Goal: Transaction & Acquisition: Book appointment/travel/reservation

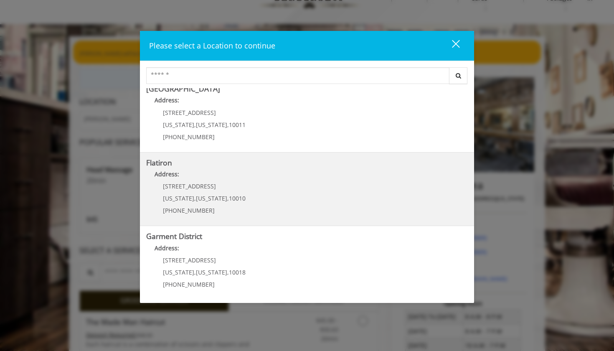
scroll to position [34, 0]
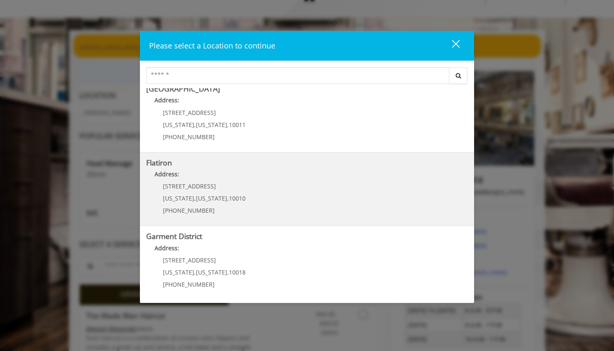
click at [193, 182] on span "[STREET_ADDRESS]" at bounding box center [189, 186] width 53 height 8
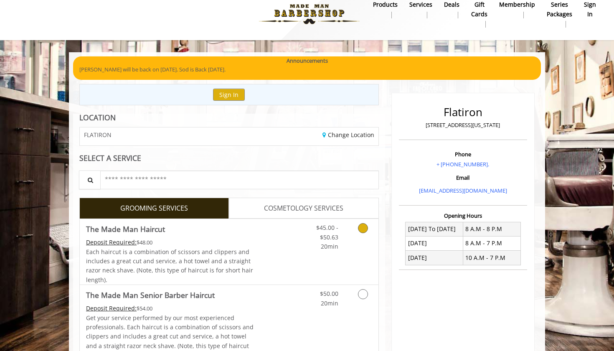
scroll to position [12, 0]
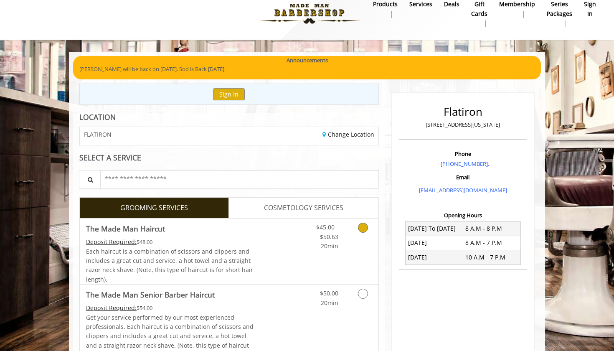
click at [313, 235] on link "$45.00 - $50.63 20min" at bounding box center [321, 235] width 35 height 32
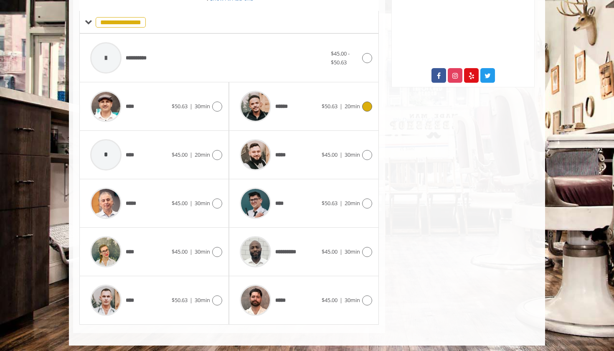
scroll to position [331, 0]
drag, startPoint x: 319, startPoint y: 306, endPoint x: 291, endPoint y: 341, distance: 44.9
click at [291, 341] on div "**********" at bounding box center [307, 39] width 476 height 613
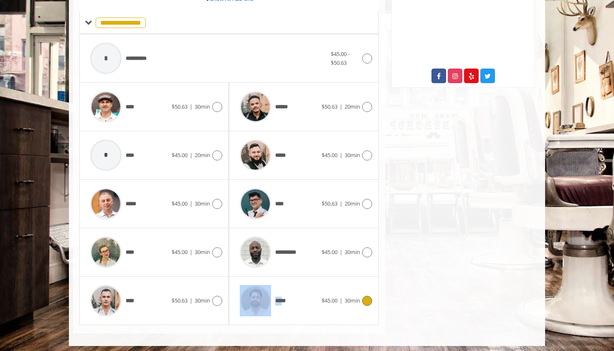
drag, startPoint x: 311, startPoint y: 321, endPoint x: 286, endPoint y: 297, distance: 34.9
click at [286, 297] on div "***** $45.00 | 30min" at bounding box center [304, 301] width 150 height 48
click at [301, 298] on div "*****" at bounding box center [279, 301] width 86 height 40
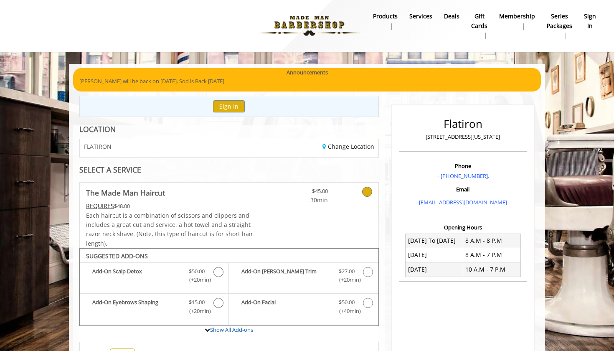
scroll to position [0, 0]
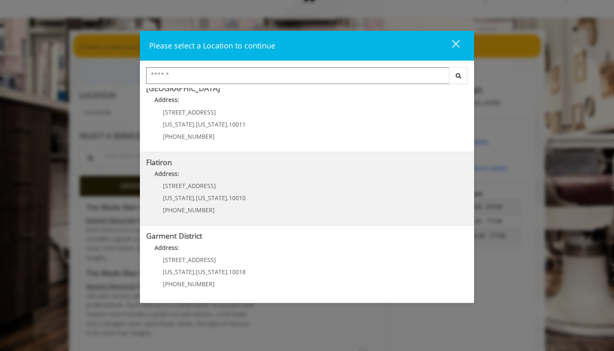
scroll to position [157, 0]
drag, startPoint x: 231, startPoint y: 181, endPoint x: 213, endPoint y: 153, distance: 33.8
click at [213, 153] on div "Flatiron Address: [STREET_ADDRESS][US_STATE][US_STATE] (917) 475-1765" at bounding box center [307, 190] width 334 height 74
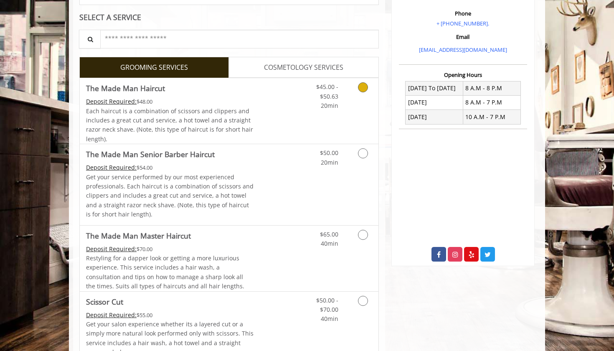
click at [240, 119] on span "Each haircut is a combination of scissors and clippers and includes a great cut…" at bounding box center [169, 125] width 167 height 36
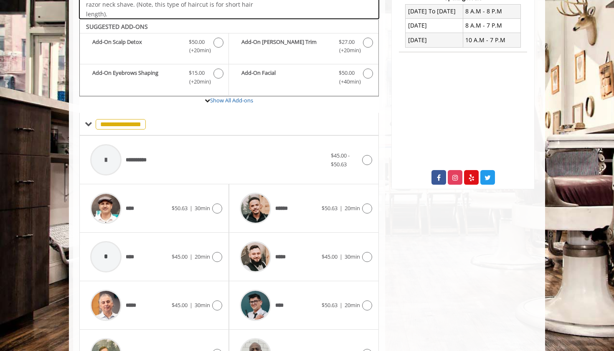
scroll to position [246, 0]
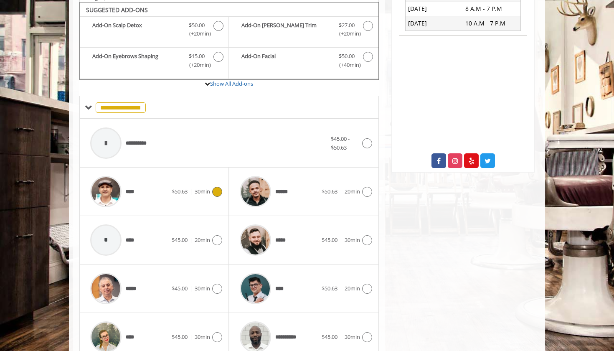
click at [201, 188] on span "30min" at bounding box center [202, 192] width 15 height 8
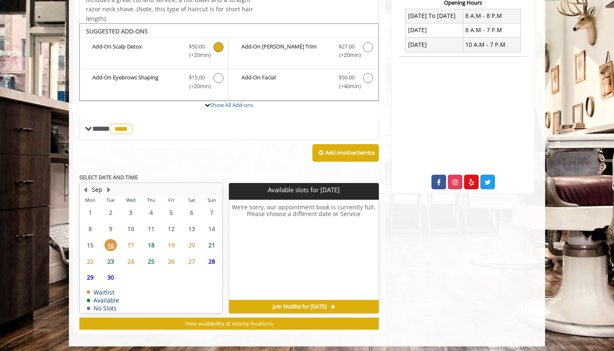
scroll to position [224, 0]
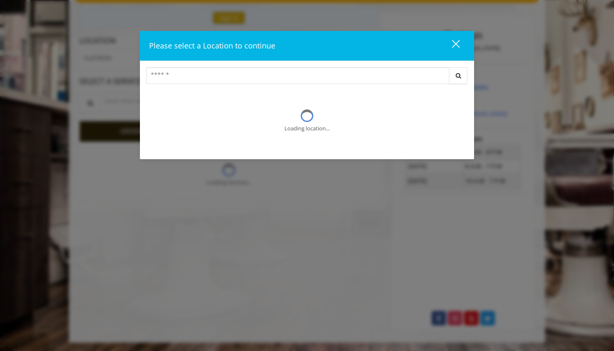
scroll to position [34, 0]
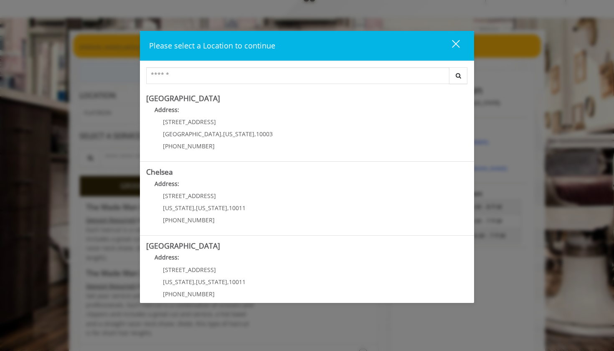
click at [467, 43] on div "Please select a Location to continue close" at bounding box center [307, 46] width 334 height 30
click at [461, 43] on button "close" at bounding box center [451, 45] width 28 height 17
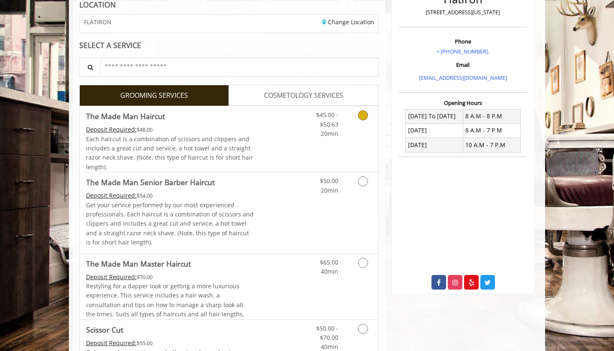
click at [337, 125] on span "$45.00 - $50.63" at bounding box center [327, 119] width 22 height 17
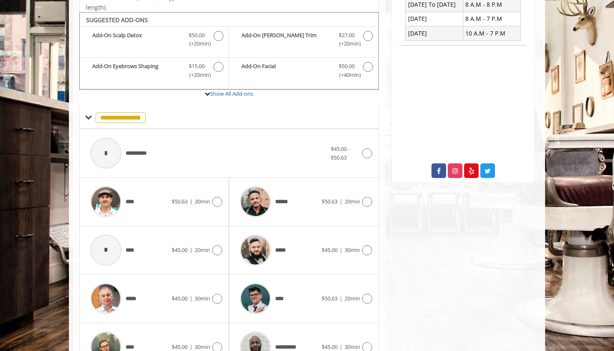
scroll to position [246, 0]
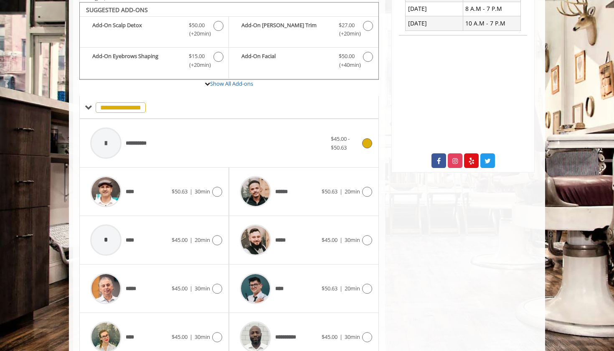
click at [175, 137] on div "**********" at bounding box center [208, 143] width 245 height 40
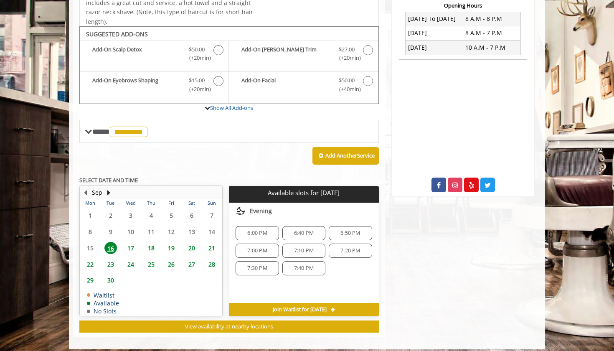
scroll to position [224, 0]
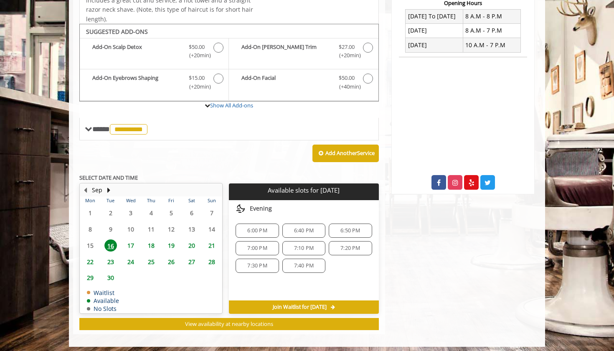
click at [303, 262] on span "7:40 PM" at bounding box center [304, 265] width 20 height 7
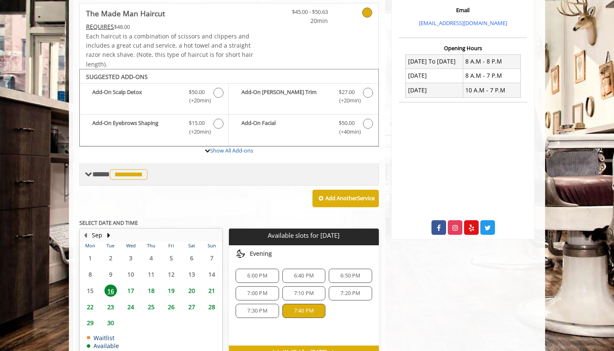
scroll to position [158, 0]
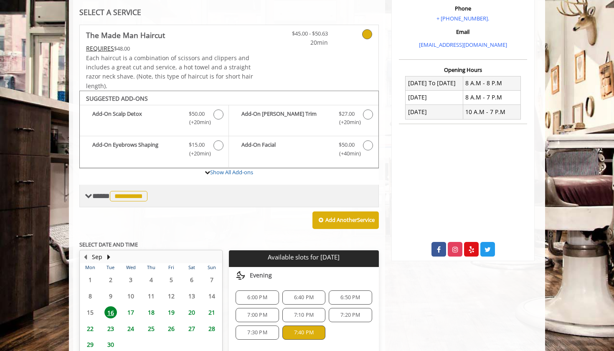
click at [173, 185] on div "**********" at bounding box center [229, 196] width 300 height 23
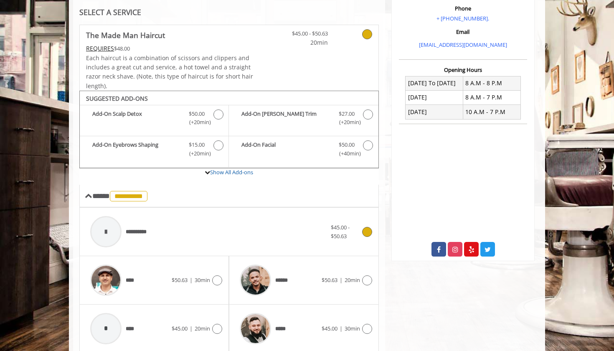
click at [305, 272] on div "******" at bounding box center [279, 280] width 86 height 40
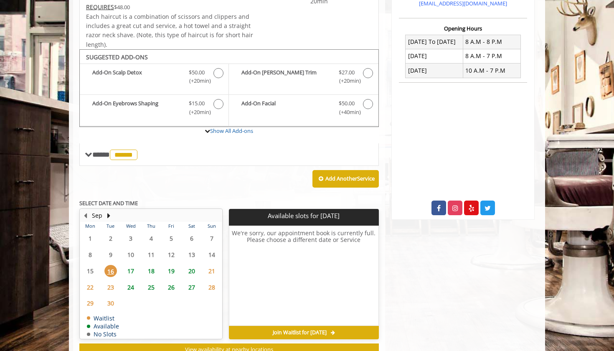
scroll to position [224, 0]
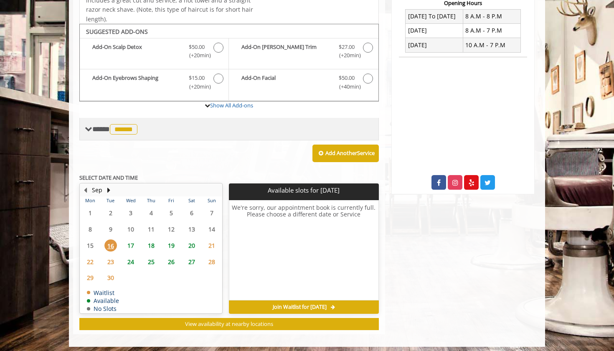
click at [97, 128] on span "**** ****** ********" at bounding box center [115, 129] width 47 height 8
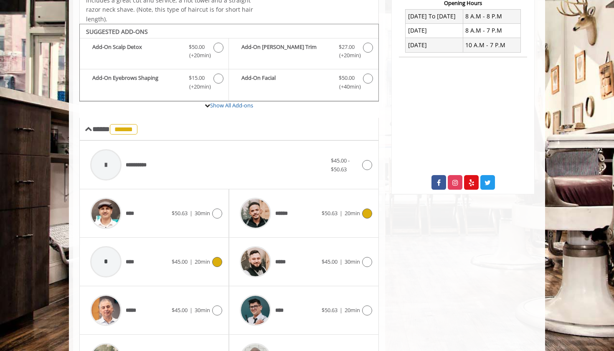
click at [155, 258] on div "* ****" at bounding box center [129, 262] width 86 height 40
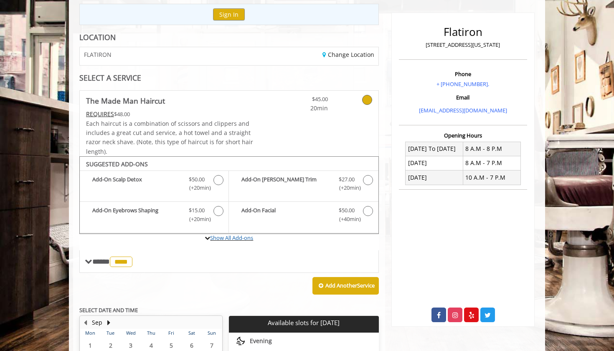
scroll to position [67, 0]
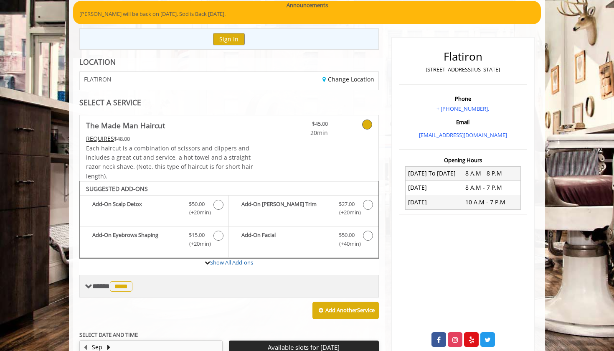
click at [102, 287] on span "**** **** ********" at bounding box center [113, 287] width 42 height 8
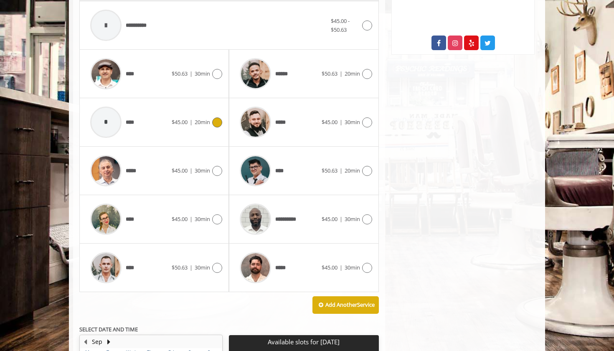
scroll to position [379, 0]
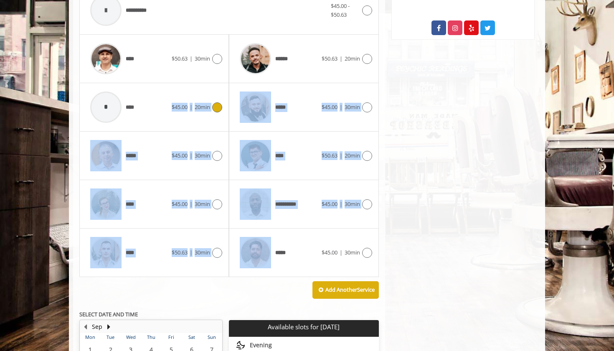
drag, startPoint x: 299, startPoint y: 252, endPoint x: 198, endPoint y: 87, distance: 194.2
click at [198, 87] on div "**********" at bounding box center [229, 131] width 300 height 291
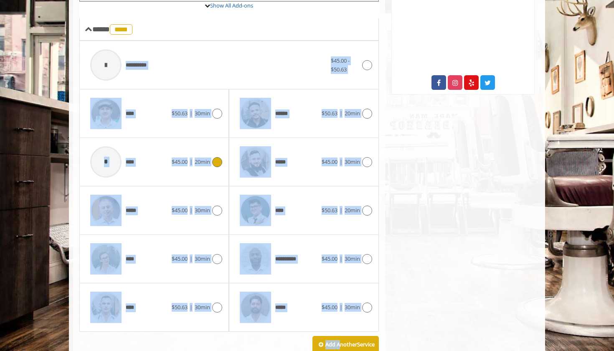
scroll to position [348, 0]
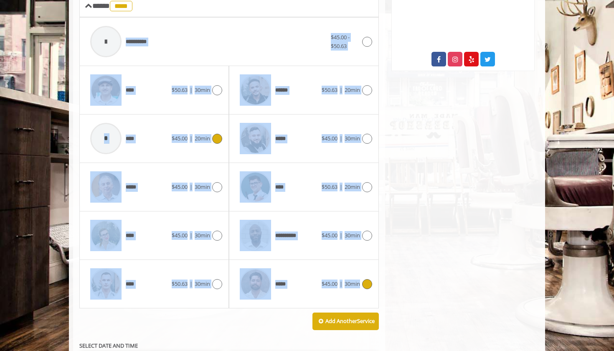
drag, startPoint x: 125, startPoint y: 99, endPoint x: 360, endPoint y: 283, distance: 298.0
click at [360, 283] on div "**********" at bounding box center [229, 163] width 300 height 291
copy div "**********"
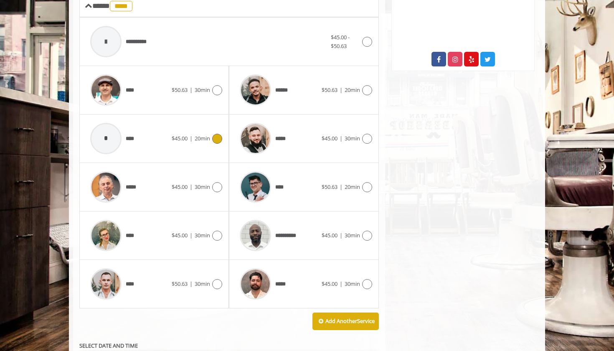
click at [433, 186] on div "Flatiron 10 E 23rd Street, New York Phone + (917) 475-1765. Email info@mademanb…" at bounding box center [463, 125] width 156 height 754
click at [364, 187] on icon at bounding box center [367, 187] width 10 height 10
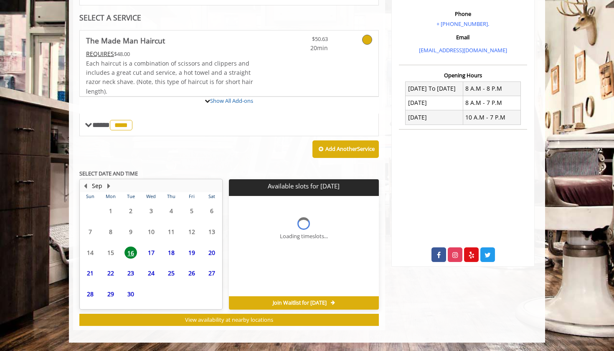
scroll to position [149, 0]
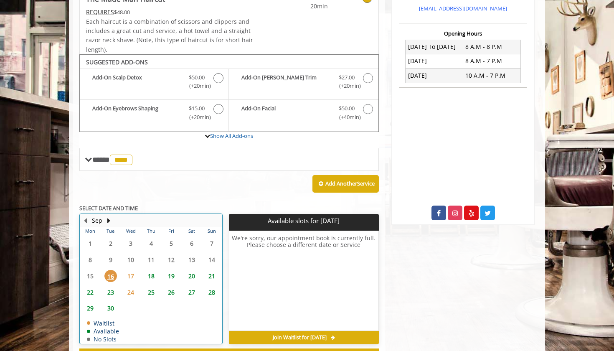
click at [150, 318] on table "Mon Tue Wed Thu Fri Sat Sun 1 2 3 4 5 6 7 8 9 10 11 12 13 14 15 16 17 18 19 20 …" at bounding box center [151, 285] width 142 height 117
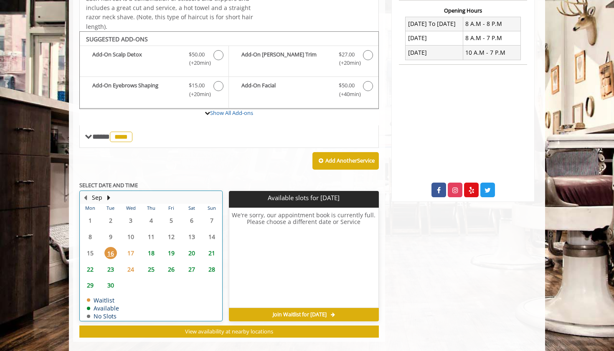
scroll to position [224, 0]
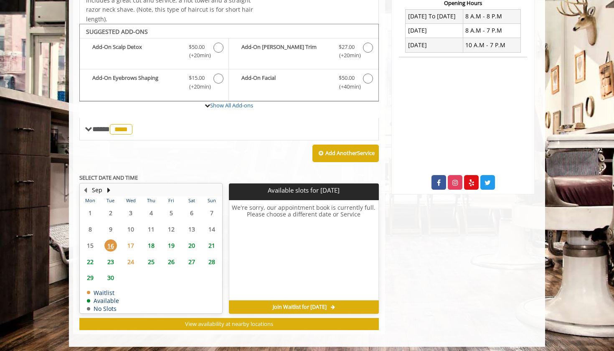
click at [131, 239] on span "17" at bounding box center [131, 245] width 13 height 12
click at [153, 241] on span "18" at bounding box center [151, 245] width 13 height 12
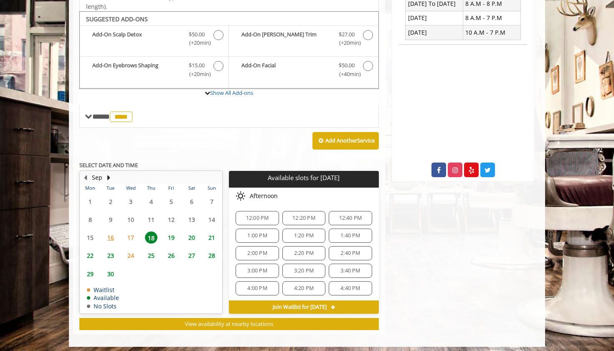
scroll to position [0, 0]
click at [134, 233] on span "17" at bounding box center [131, 238] width 13 height 12
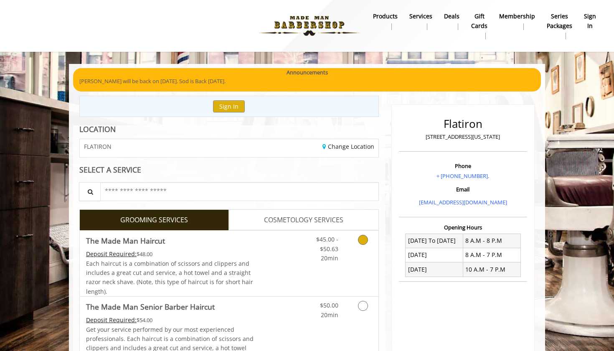
click at [357, 246] on link "Grooming services" at bounding box center [361, 247] width 21 height 32
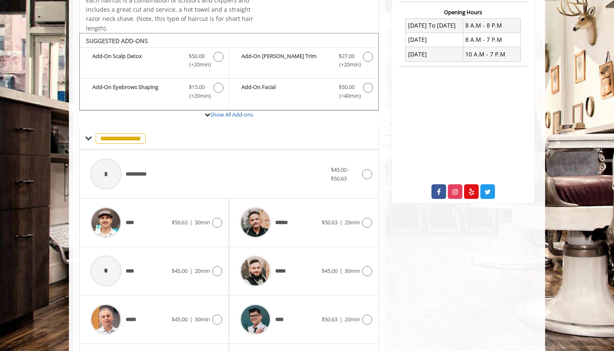
scroll to position [246, 0]
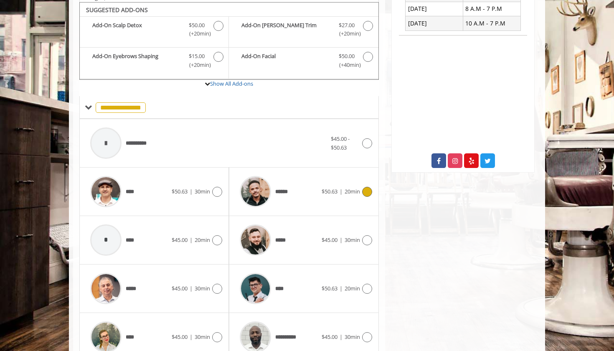
click at [324, 195] on div "****** $50.63 | 20min" at bounding box center [304, 192] width 136 height 40
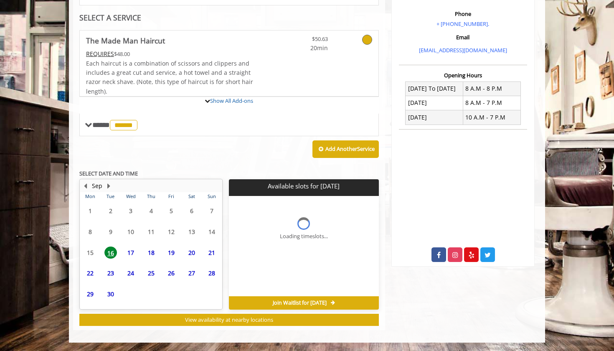
scroll to position [149, 0]
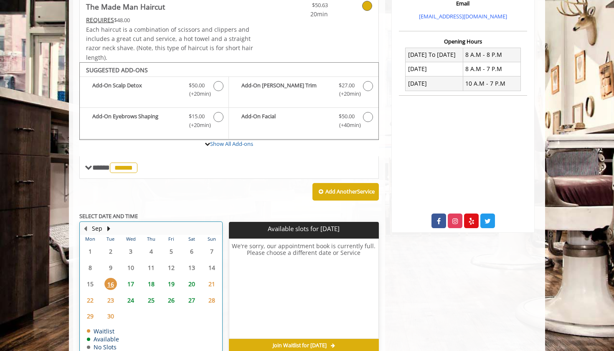
click at [128, 319] on table "Mon Tue Wed Thu Fri Sat Sun 1 2 3 4 5 6 7 8 9 10 11 12 13 14 15 16 17 18 19 20 …" at bounding box center [151, 293] width 142 height 117
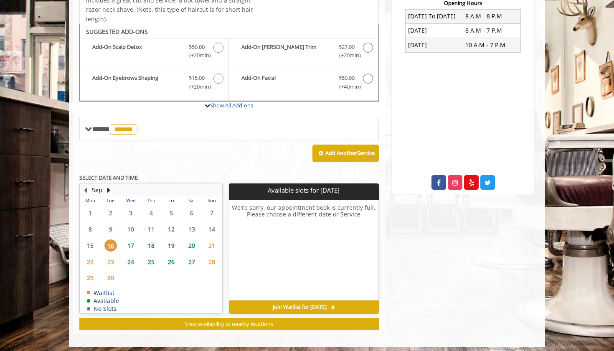
click at [131, 244] on span "17" at bounding box center [131, 245] width 13 height 12
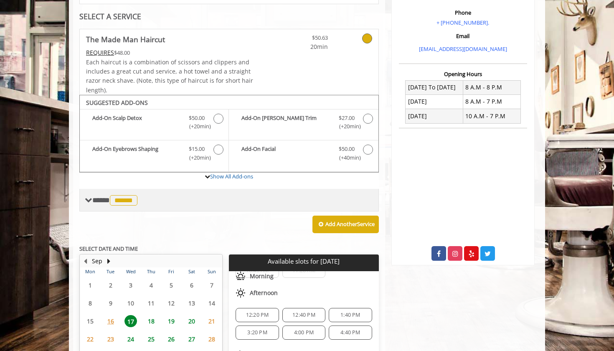
scroll to position [23, 0]
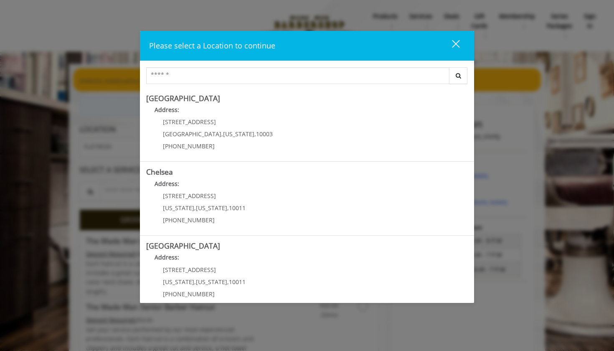
click at [452, 44] on div "close" at bounding box center [451, 45] width 17 height 13
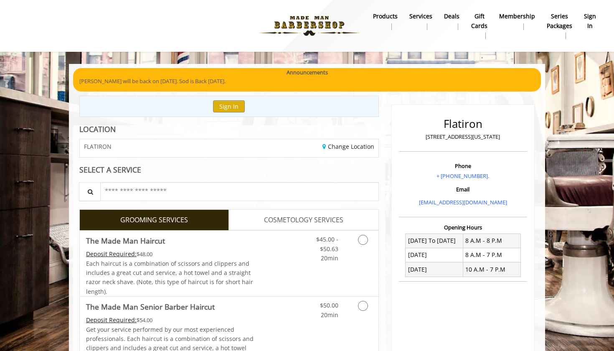
click at [328, 221] on span "COSMETOLOGY SERVICES" at bounding box center [303, 220] width 79 height 11
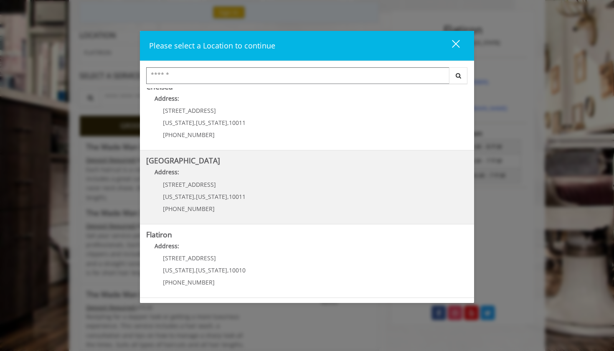
scroll to position [129, 0]
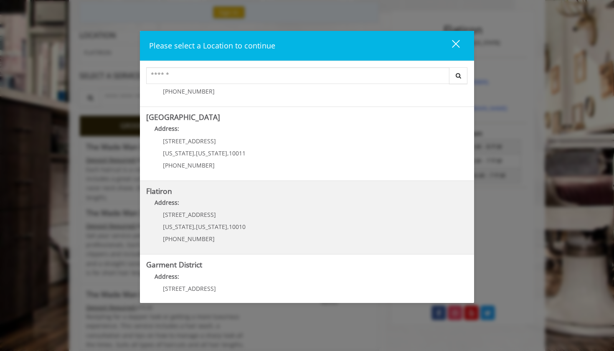
click at [196, 226] on span "[US_STATE]" at bounding box center [211, 227] width 31 height 8
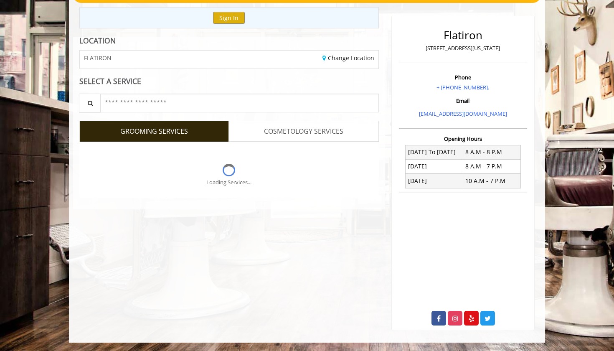
scroll to position [85, 0]
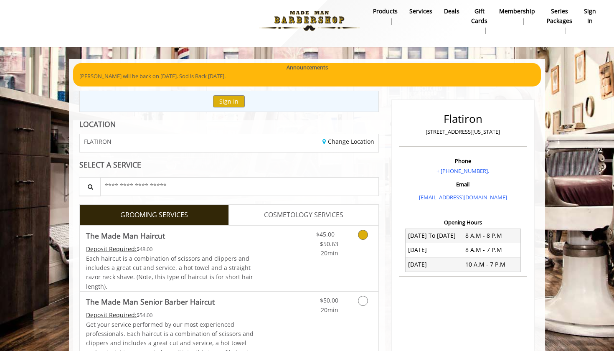
click at [286, 244] on link "Discounted Price" at bounding box center [279, 259] width 50 height 66
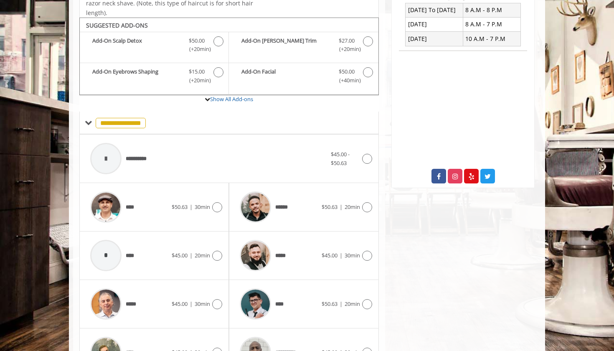
scroll to position [246, 0]
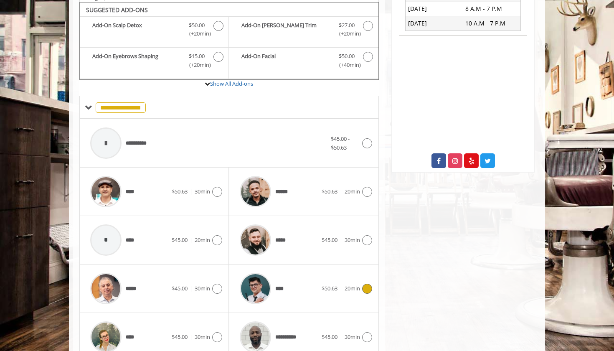
click at [308, 280] on div "****" at bounding box center [279, 289] width 86 height 40
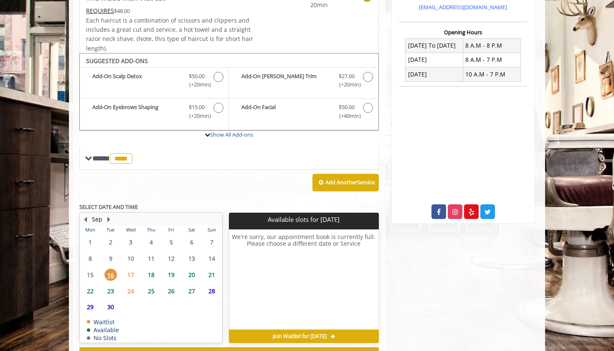
scroll to position [224, 0]
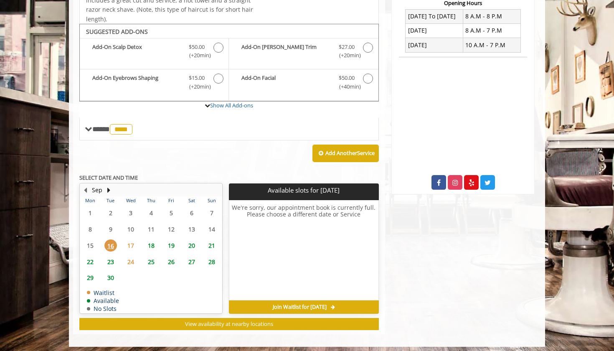
click at [146, 243] on span "18" at bounding box center [151, 245] width 13 height 12
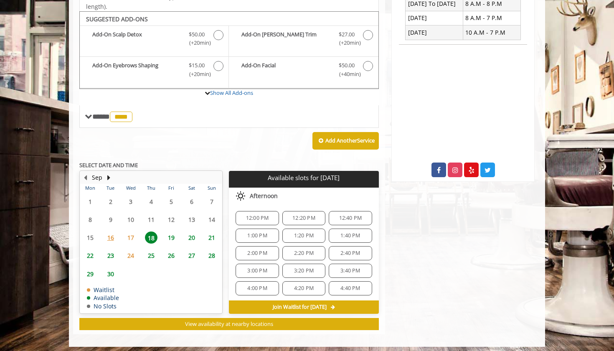
scroll to position [0, 0]
click at [130, 236] on span "17" at bounding box center [131, 238] width 13 height 12
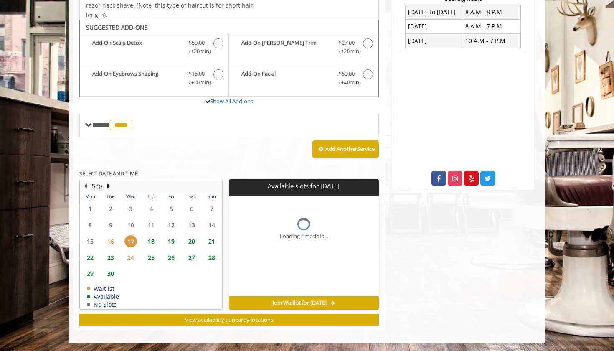
scroll to position [224, 0]
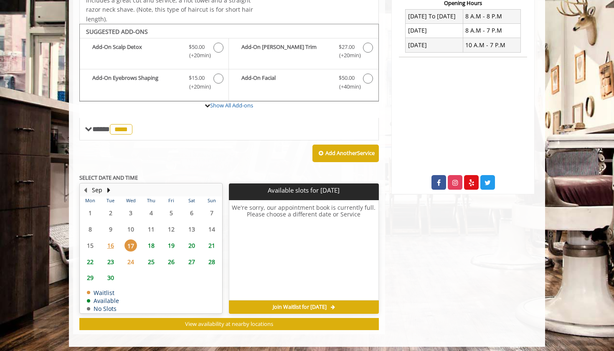
click at [115, 239] on span "16" at bounding box center [110, 245] width 13 height 12
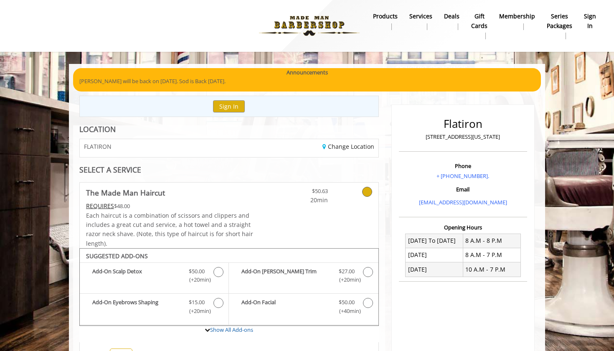
scroll to position [0, 0]
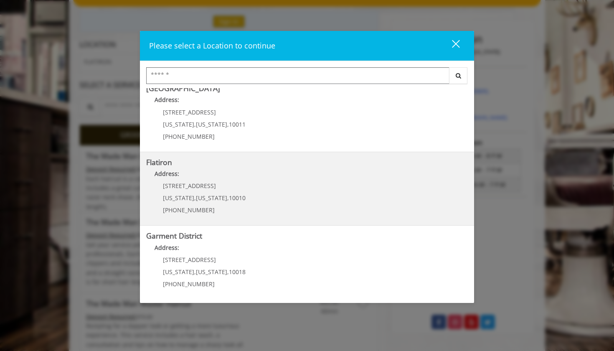
scroll to position [157, 0]
click at [186, 187] on span "[STREET_ADDRESS]" at bounding box center [189, 186] width 53 height 8
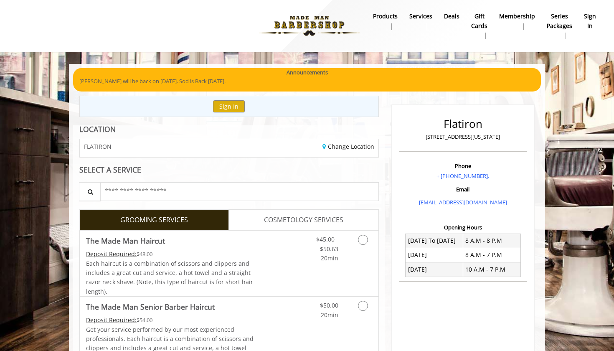
scroll to position [85, 0]
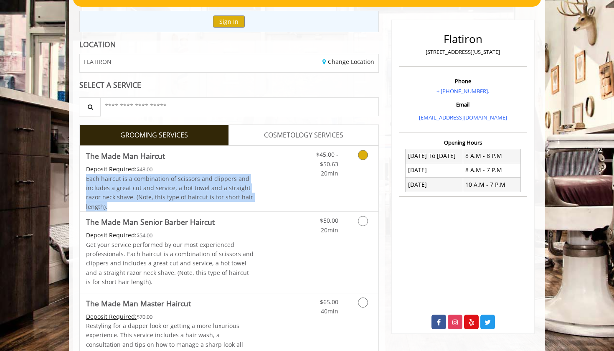
drag, startPoint x: 157, startPoint y: 205, endPoint x: 82, endPoint y: 175, distance: 80.6
click at [82, 175] on div "The Made Man Haircut Deposit Required: $48.00 Each haircut is a combination of …" at bounding box center [167, 179] width 174 height 66
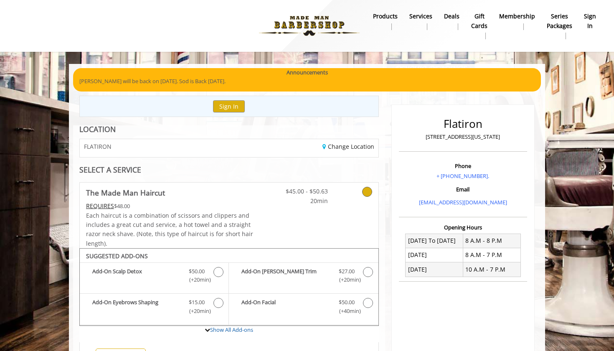
scroll to position [0, 0]
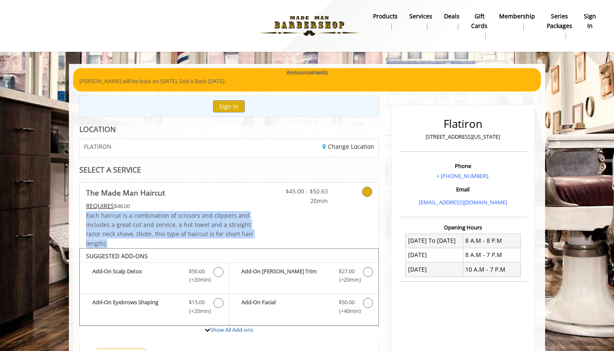
drag, startPoint x: 121, startPoint y: 243, endPoint x: 84, endPoint y: 210, distance: 49.7
click at [84, 210] on div "The Made Man Haircut REQUIRES $48.00 Each haircut is a combination of scissors …" at bounding box center [167, 216] width 174 height 66
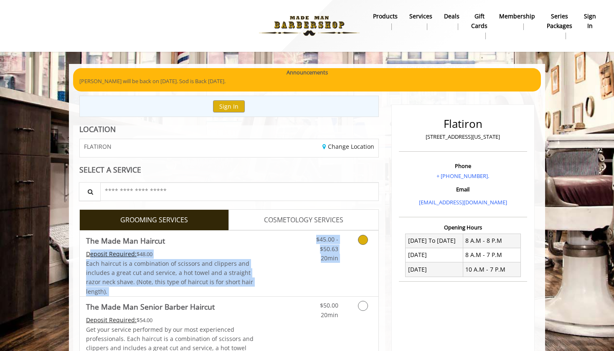
drag, startPoint x: 147, startPoint y: 295, endPoint x: 90, endPoint y: 256, distance: 69.0
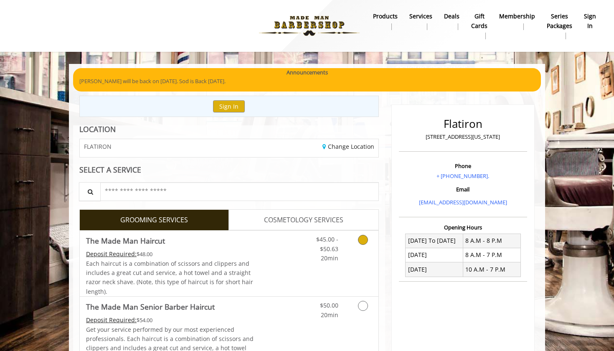
click at [89, 260] on span "Each haircut is a combination of scissors and clippers and includes a great cut…" at bounding box center [169, 278] width 167 height 36
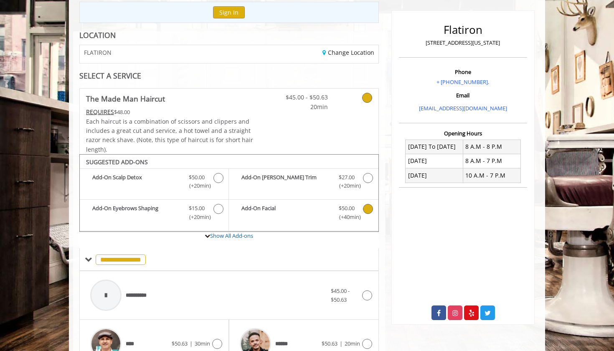
scroll to position [68, 0]
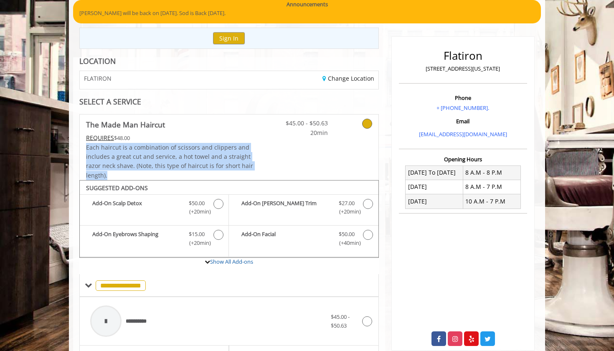
drag, startPoint x: 116, startPoint y: 173, endPoint x: 84, endPoint y: 143, distance: 43.5
click at [84, 143] on div "The Made Man Haircut REQUIRES $48.00 Each haircut is a combination of scissors …" at bounding box center [167, 148] width 174 height 66
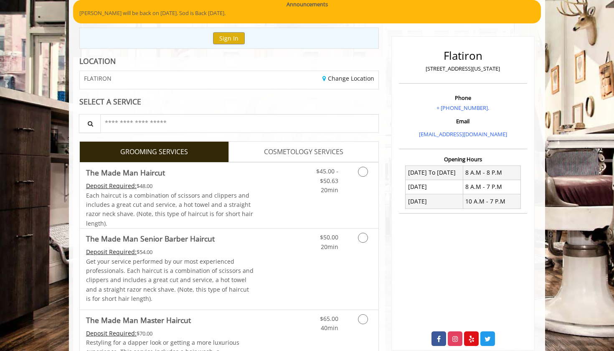
copy span "Each haircut is a combination of scissors and clippers and includes a great cut…"
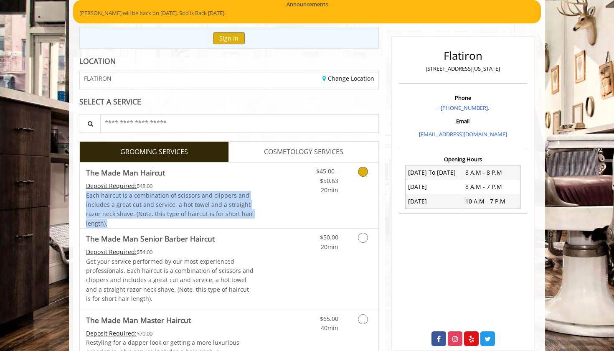
drag, startPoint x: 123, startPoint y: 224, endPoint x: 87, endPoint y: 193, distance: 47.1
click at [87, 193] on div "Each haircut is a combination of scissors and clippers and includes a great cut…" at bounding box center [170, 210] width 168 height 38
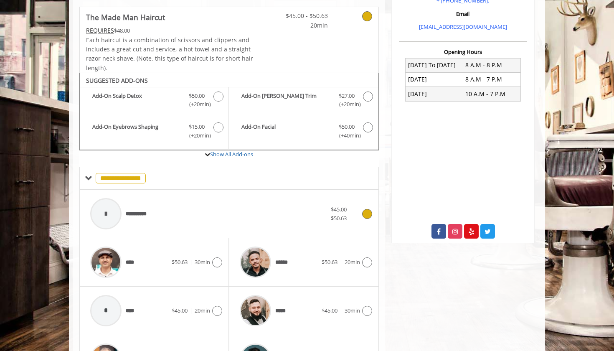
scroll to position [152, 0]
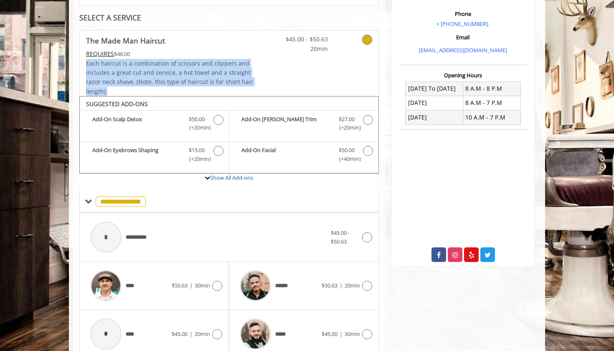
drag, startPoint x: 130, startPoint y: 86, endPoint x: 82, endPoint y: 58, distance: 55.8
click at [82, 58] on div "The Made Man Haircut REQUIRES $48.00 Each haircut is a combination of scissors …" at bounding box center [167, 64] width 174 height 66
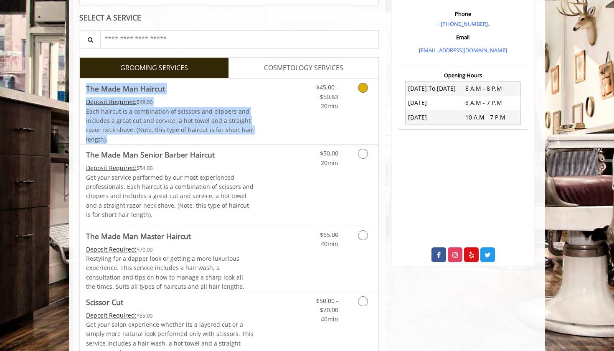
drag, startPoint x: 87, startPoint y: 84, endPoint x: 223, endPoint y: 135, distance: 145.6
click at [223, 135] on link "The Made Man Haircut Deposit Required: $48.00 Each haircut is a combination of …" at bounding box center [170, 112] width 168 height 66
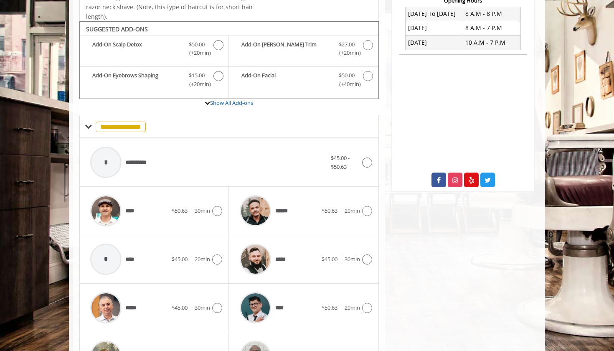
scroll to position [246, 0]
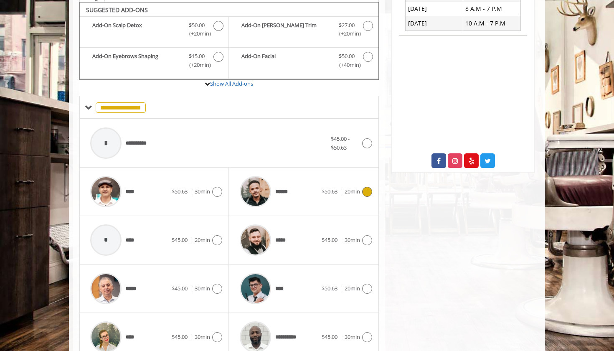
click at [302, 191] on div "******" at bounding box center [279, 192] width 86 height 40
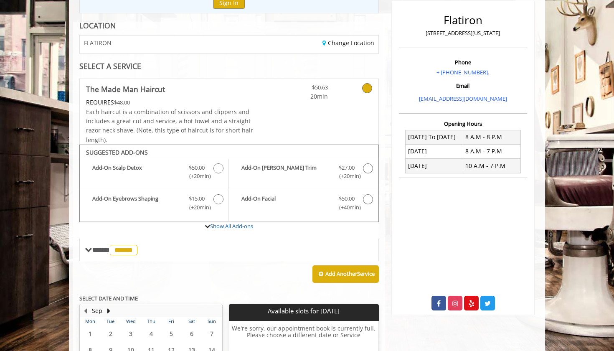
scroll to position [80, 0]
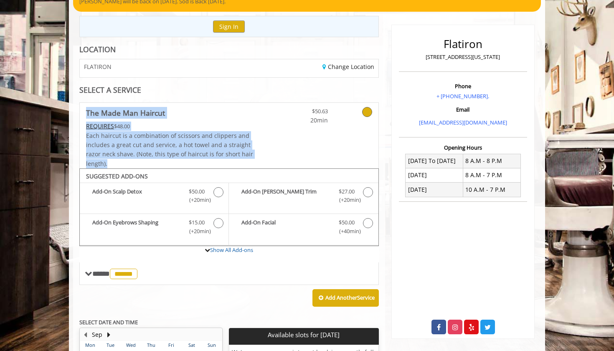
drag, startPoint x: 89, startPoint y: 111, endPoint x: 152, endPoint y: 158, distance: 78.8
click at [152, 158] on link "The Made Man Haircut REQUIRES $48.00 Each haircut is a combination of scissors …" at bounding box center [170, 136] width 168 height 66
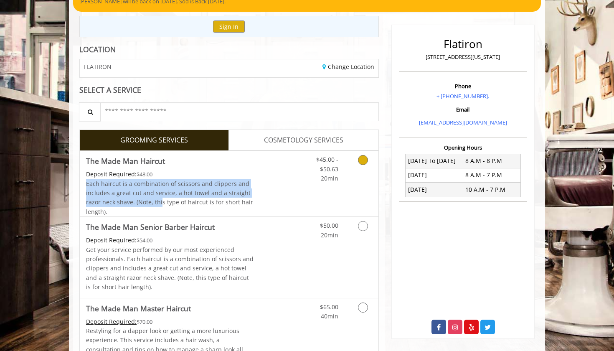
drag, startPoint x: 160, startPoint y: 201, endPoint x: 87, endPoint y: 178, distance: 76.4
click at [87, 180] on span "Each haircut is a combination of scissors and clippers and includes a great cut…" at bounding box center [169, 198] width 167 height 36
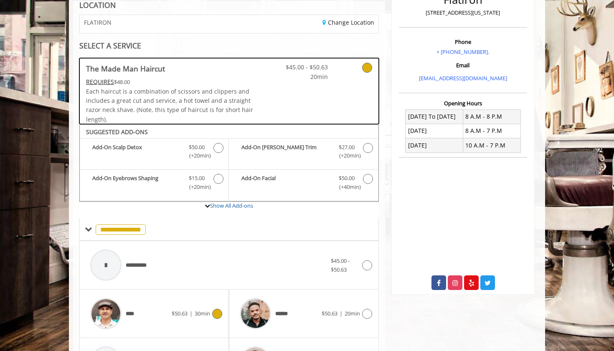
scroll to position [122, 0]
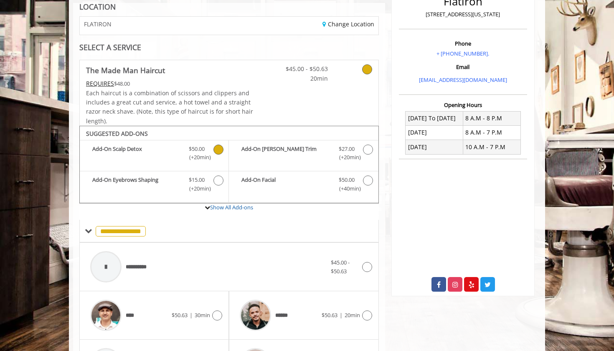
click at [135, 148] on b "Add-On Scalp Detox" at bounding box center [136, 154] width 88 height 18
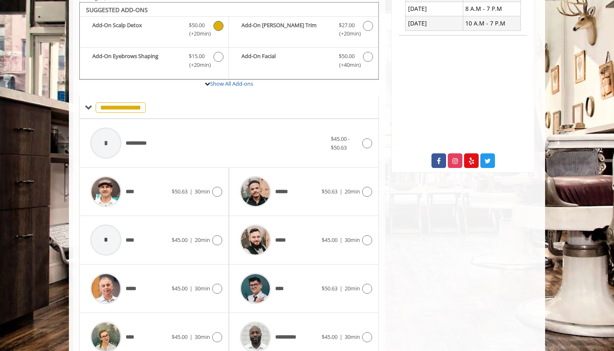
click at [215, 26] on icon "The Made Man Haircut Add-onS" at bounding box center [219, 26] width 10 height 10
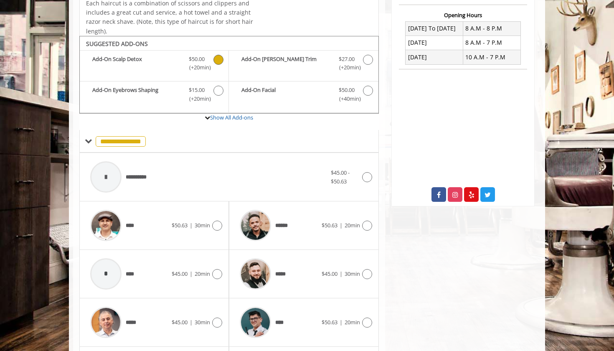
scroll to position [204, 0]
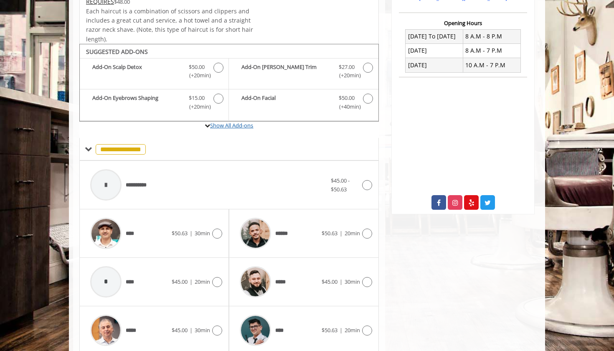
click at [239, 122] on link "Show All Add-ons" at bounding box center [231, 126] width 43 height 8
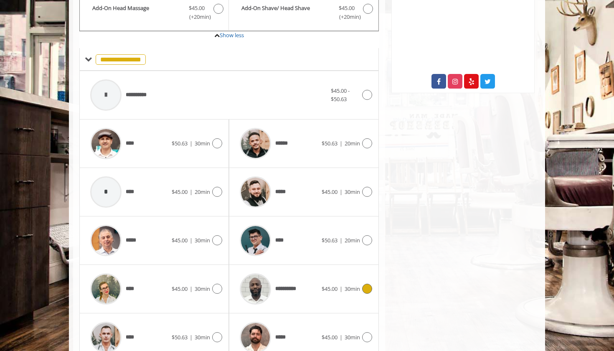
scroll to position [332, 0]
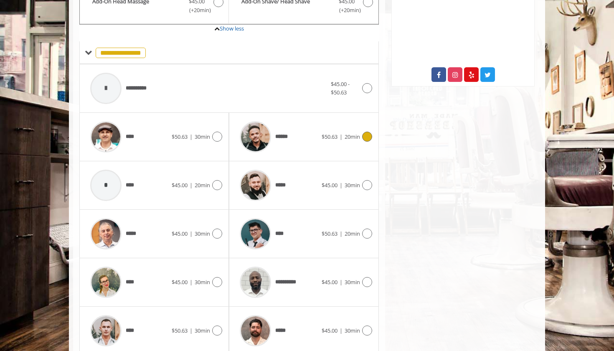
click at [290, 138] on span "******" at bounding box center [264, 137] width 56 height 40
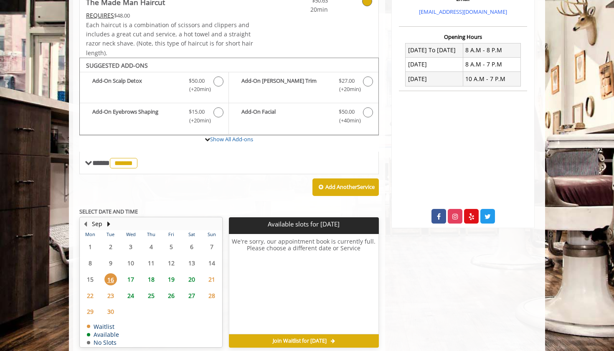
scroll to position [224, 0]
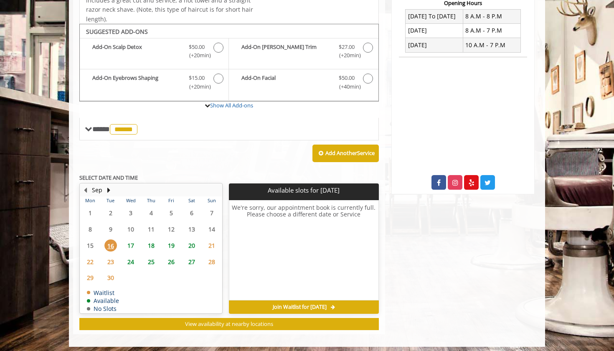
click at [129, 239] on span "17" at bounding box center [131, 245] width 13 height 12
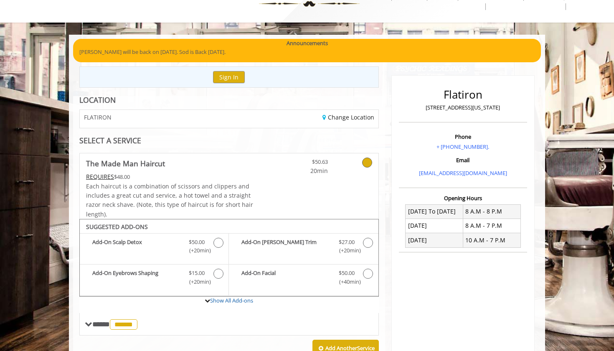
scroll to position [101, 0]
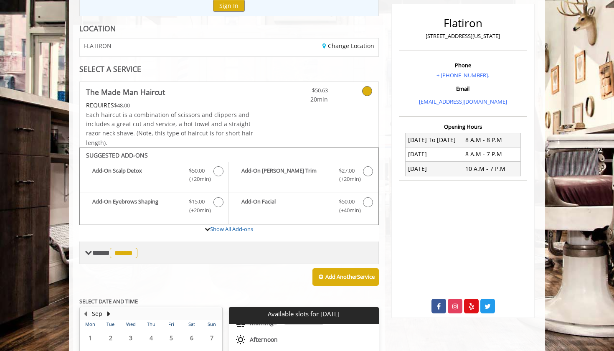
click at [96, 251] on span "**** ****** ********" at bounding box center [115, 253] width 47 height 8
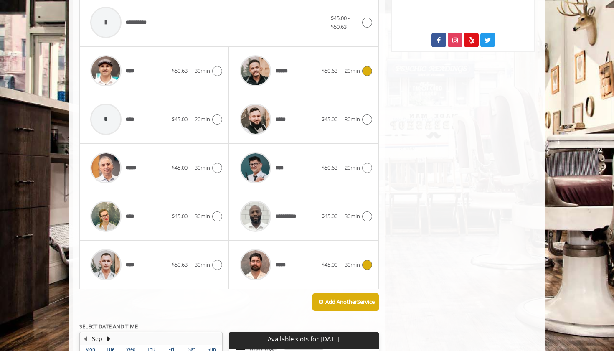
scroll to position [339, 0]
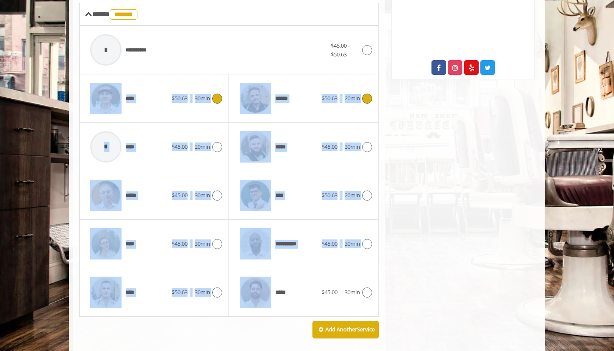
drag, startPoint x: 299, startPoint y: 289, endPoint x: 153, endPoint y: 85, distance: 250.1
click at [153, 85] on div "**********" at bounding box center [229, 171] width 300 height 291
copy div "**********"
